Goal: Navigation & Orientation: Find specific page/section

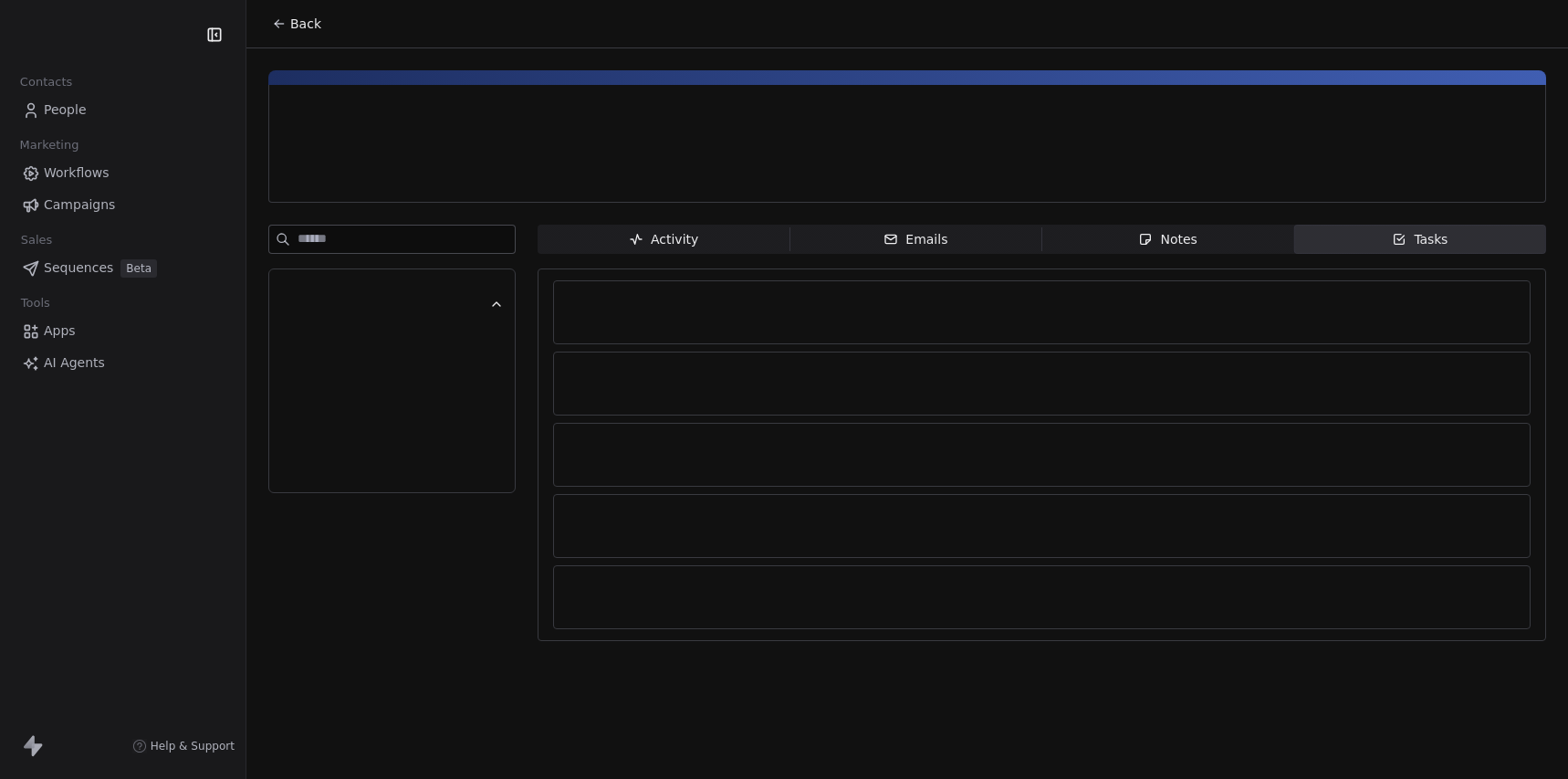
click at [1147, 246] on icon "button" at bounding box center [1146, 239] width 15 height 15
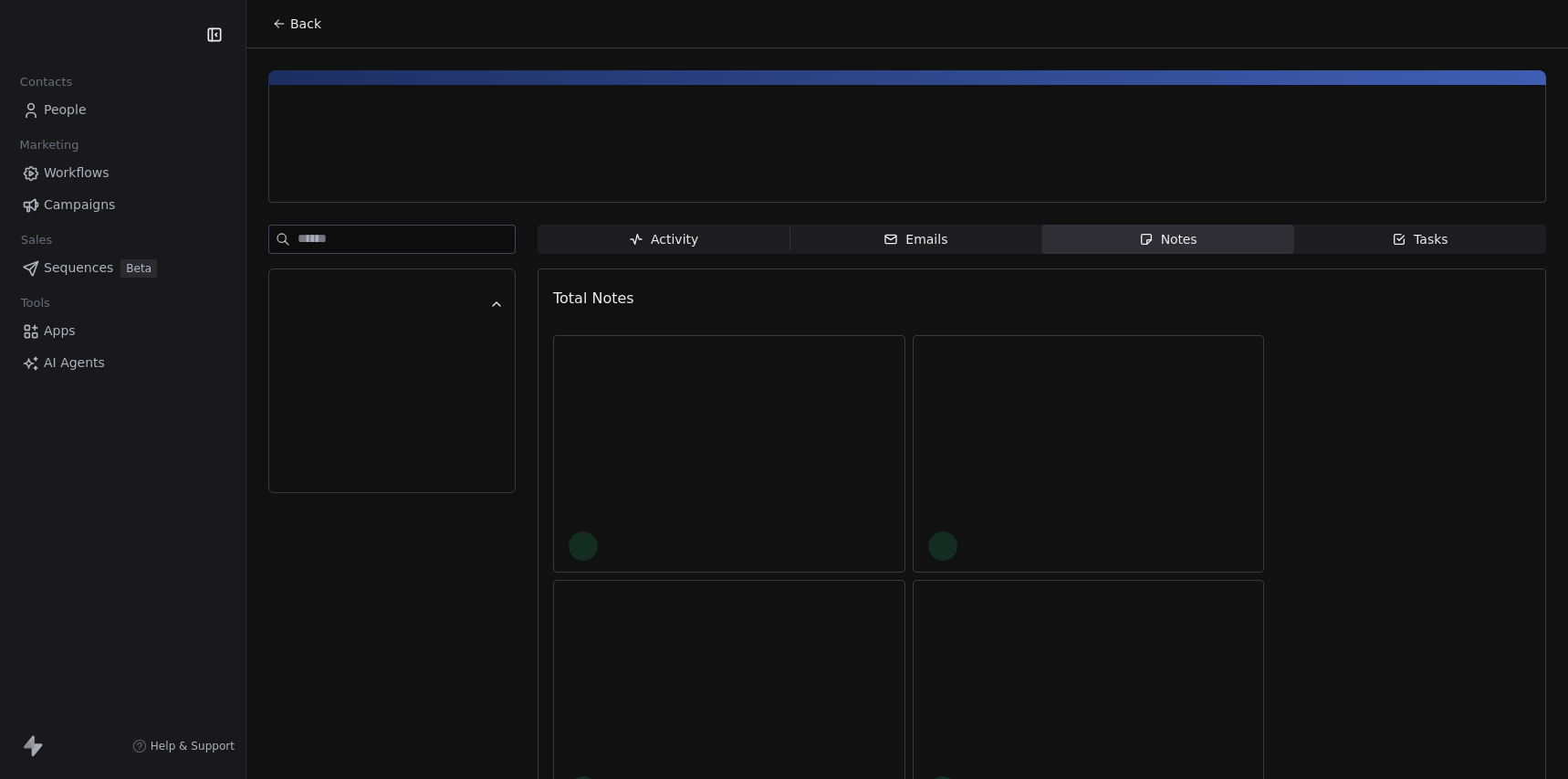
click at [300, 17] on span "Back" at bounding box center [306, 24] width 31 height 18
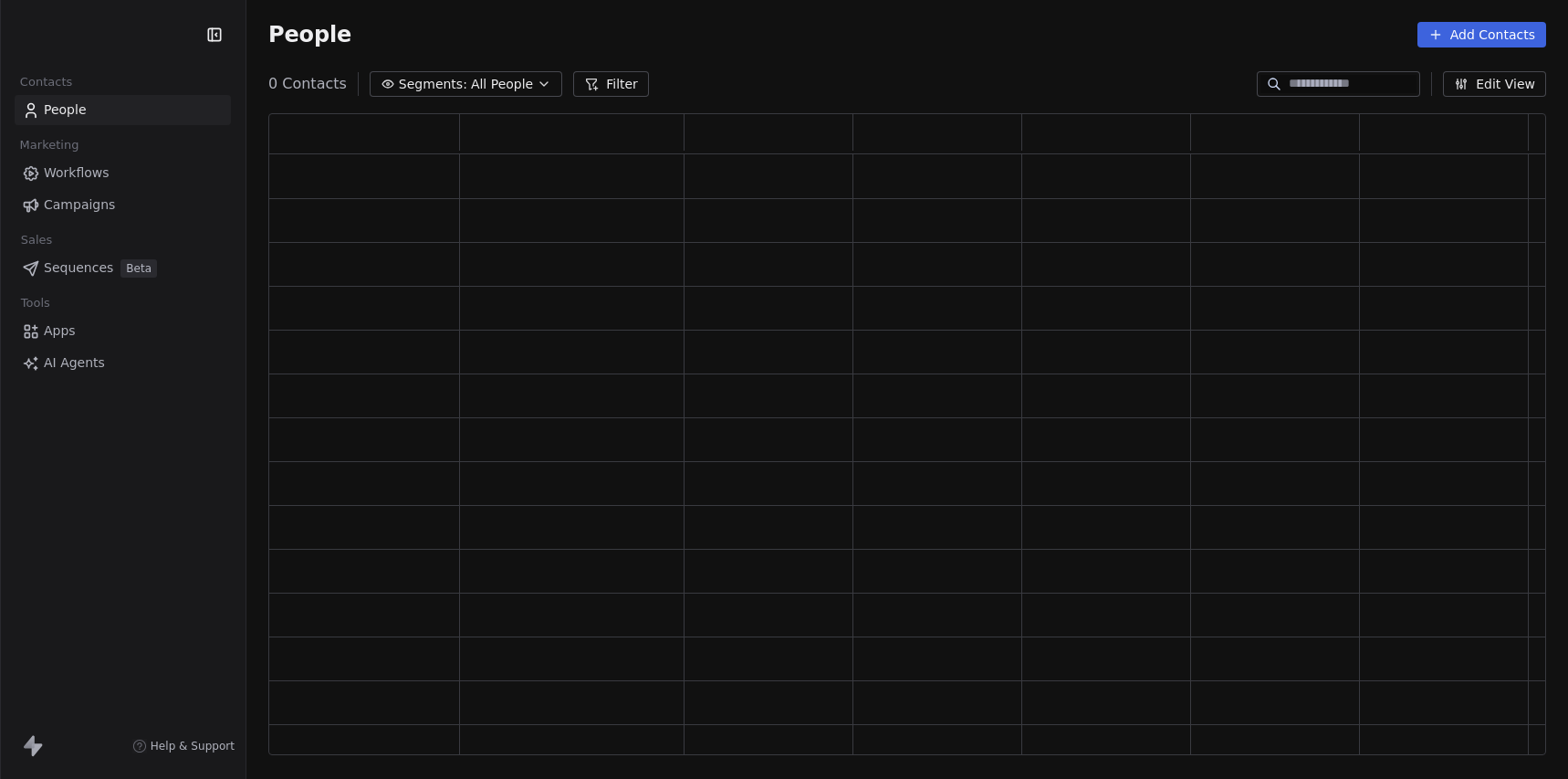
scroll to position [642, 1278]
